Goal: Information Seeking & Learning: Learn about a topic

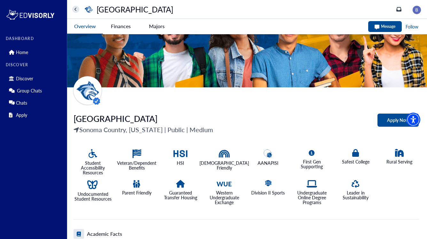
scroll to position [41, 0]
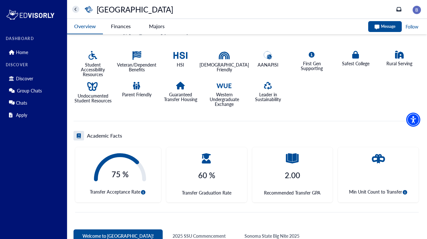
scroll to position [139, 0]
click at [405, 192] on icon "circle-info" at bounding box center [405, 192] width 4 height 4
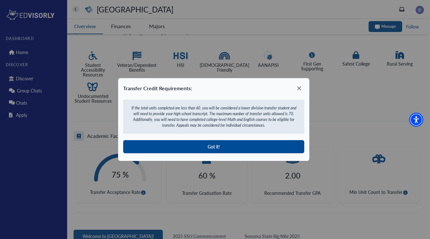
click at [300, 92] on icon at bounding box center [299, 88] width 10 height 10
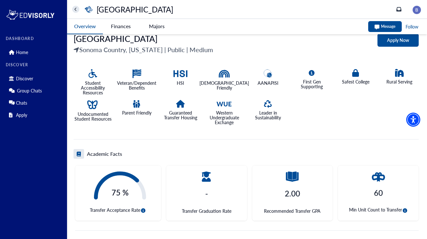
scroll to position [121, 0]
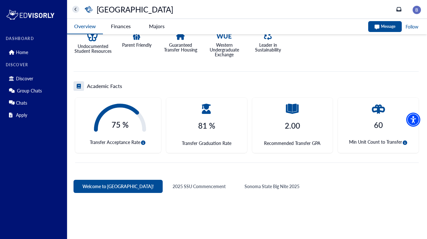
scroll to position [190, 0]
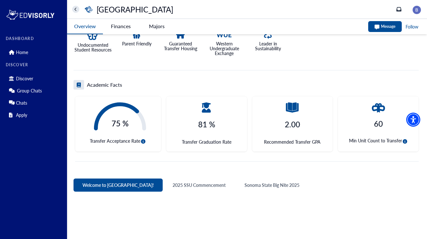
click at [406, 140] on icon "circle-info" at bounding box center [405, 141] width 4 height 4
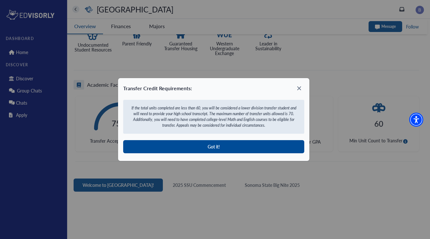
click at [302, 85] on icon at bounding box center [299, 88] width 10 height 10
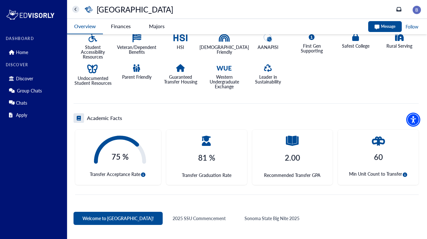
scroll to position [171, 0]
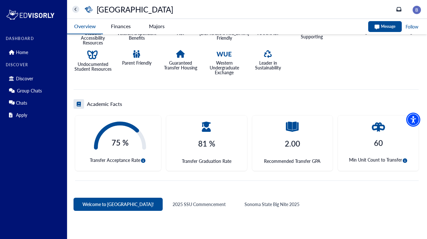
click at [405, 162] on icon "circle-info" at bounding box center [405, 160] width 4 height 4
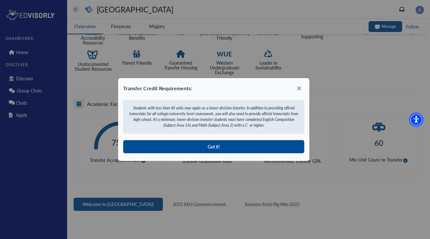
click at [296, 88] on icon at bounding box center [299, 88] width 10 height 10
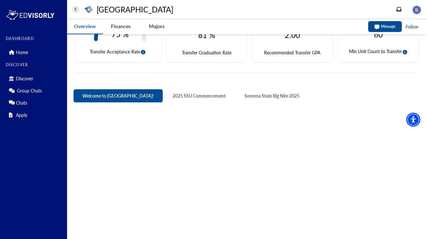
scroll to position [286, 0]
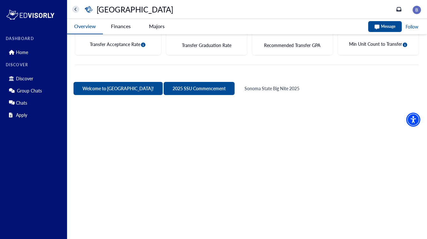
click at [175, 85] on button "2025 SSU Commencement" at bounding box center [199, 88] width 71 height 13
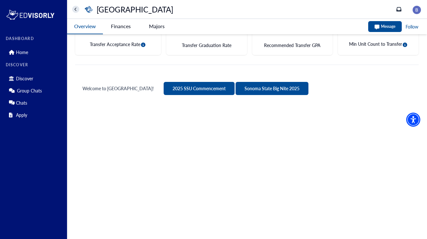
click at [249, 86] on button "Sonoma State Big Nite 2025" at bounding box center [272, 88] width 73 height 13
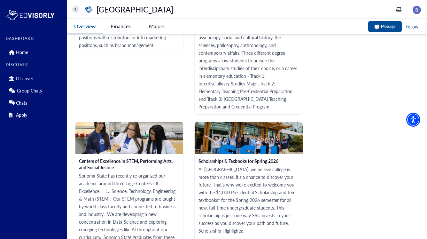
scroll to position [970, 0]
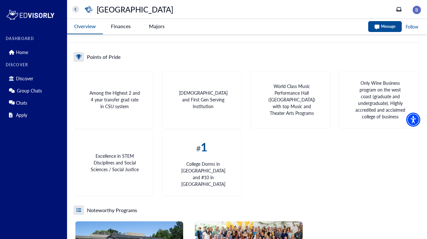
scroll to position [674, 0]
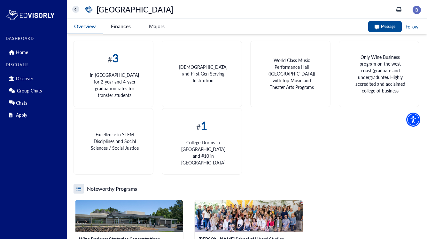
scroll to position [702, 0]
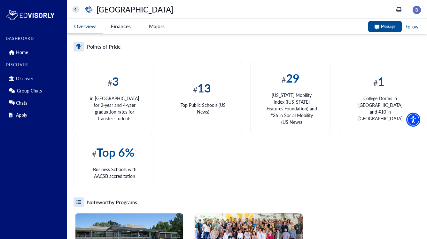
scroll to position [685, 0]
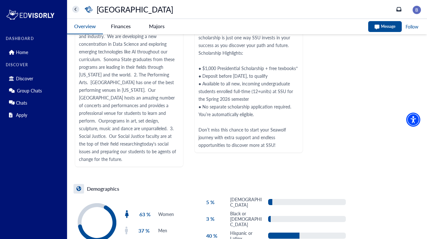
scroll to position [1195, 0]
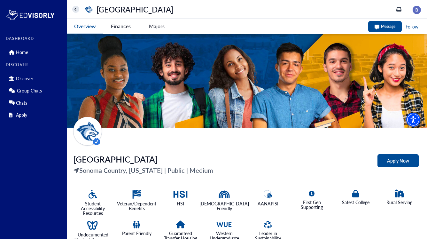
click at [121, 26] on University-tag "Finances" at bounding box center [121, 26] width 36 height 15
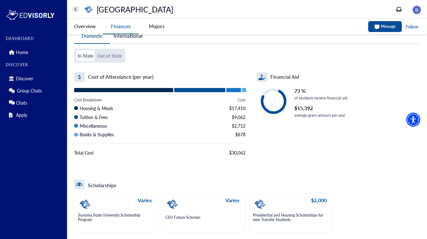
scroll to position [15, 0]
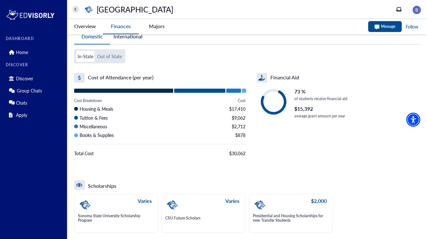
click at [109, 55] on button "Out of State" at bounding box center [109, 56] width 27 height 11
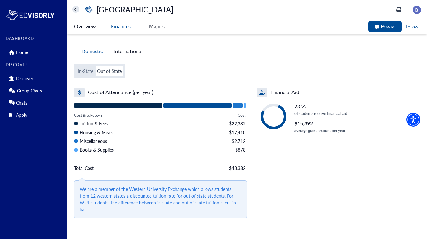
scroll to position [0, 0]
click at [134, 52] on button "International" at bounding box center [128, 51] width 36 height 15
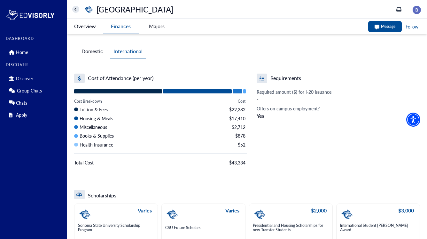
scroll to position [5, 0]
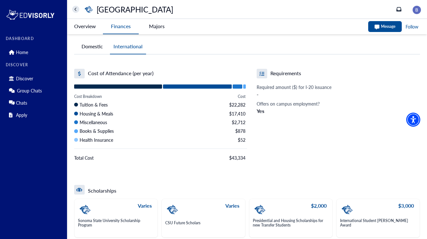
click at [76, 10] on icon "home" at bounding box center [76, 9] width 3 height 4
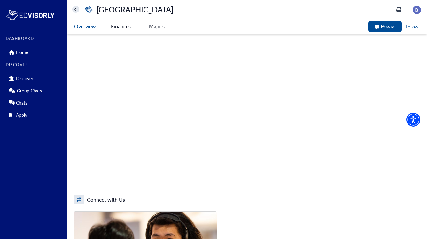
scroll to position [355, 0]
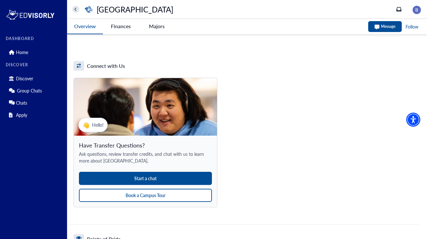
scroll to position [490, 0]
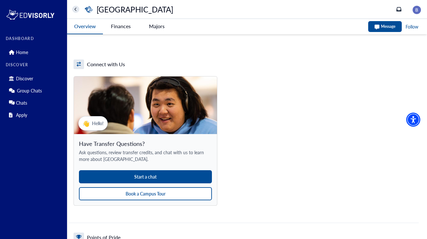
click at [148, 196] on button "Book a Campus Tour" at bounding box center [145, 193] width 133 height 13
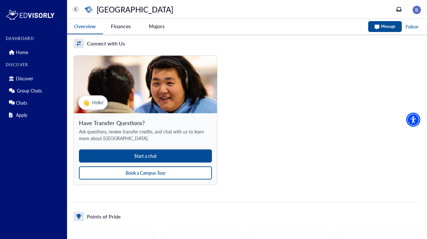
scroll to position [511, 0]
